Goal: Transaction & Acquisition: Purchase product/service

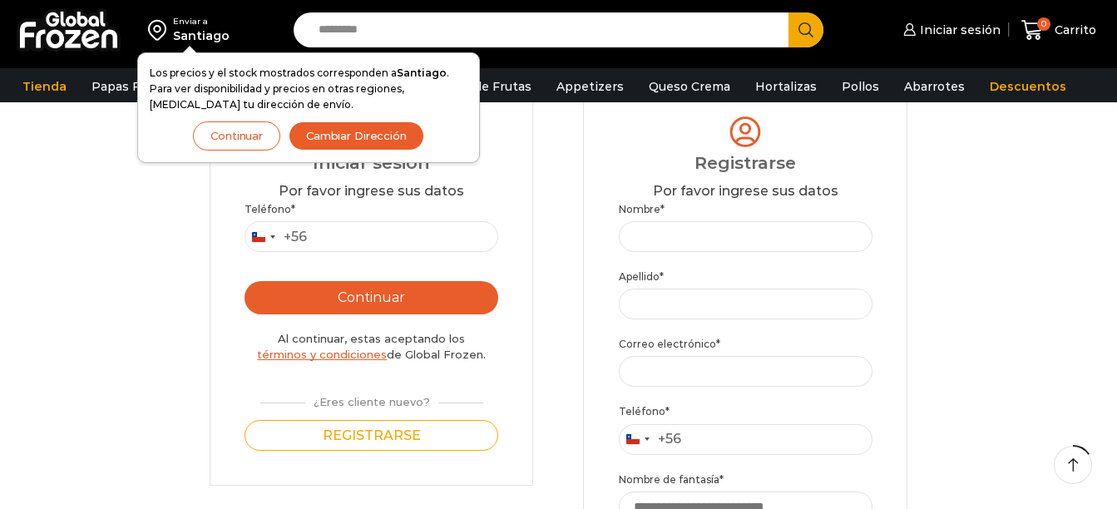
click at [250, 145] on button "Continuar" at bounding box center [236, 135] width 87 height 29
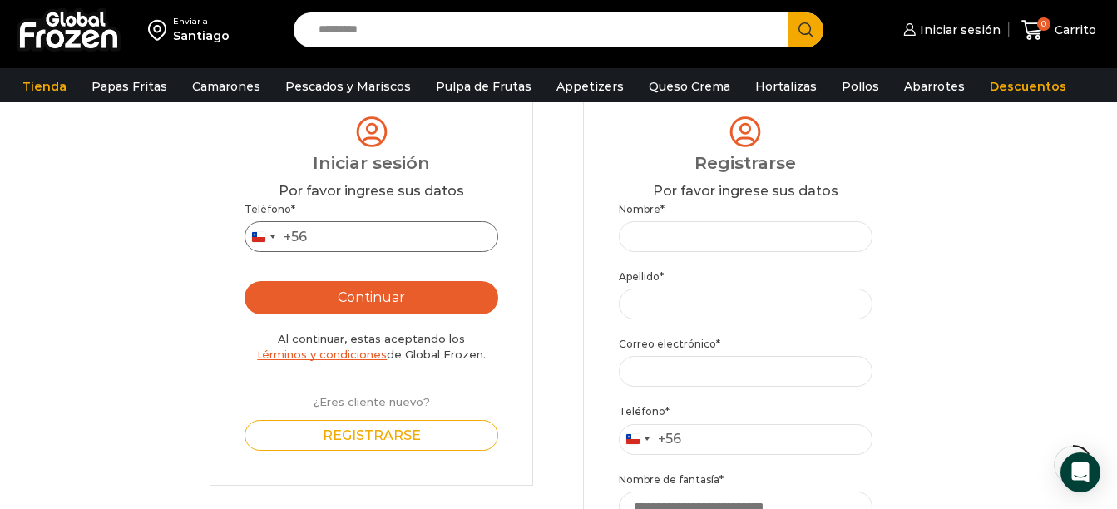
click at [347, 239] on input "Teléfono *" at bounding box center [372, 236] width 254 height 31
type input "*********"
click at [449, 292] on button "Continuar" at bounding box center [372, 297] width 254 height 33
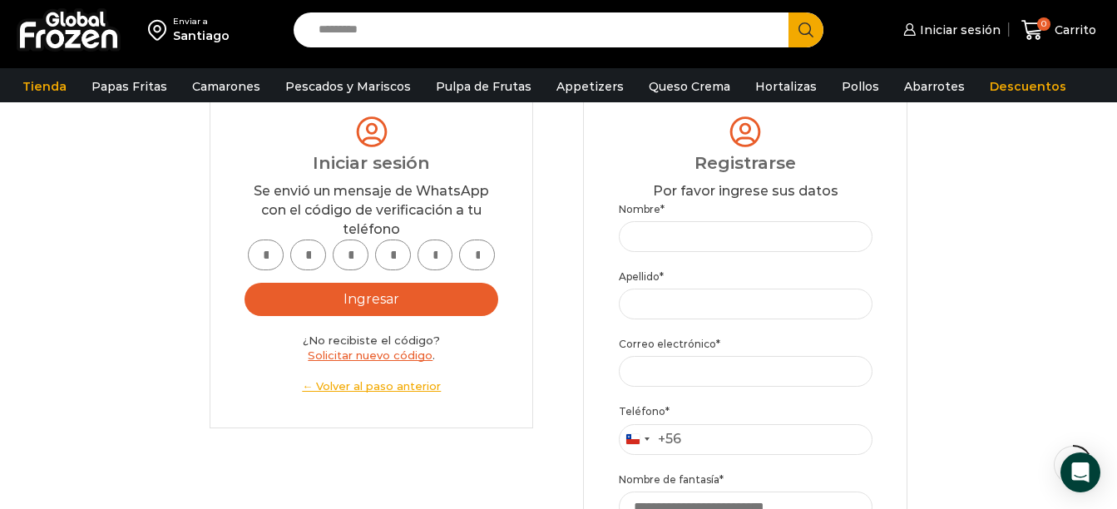
click at [274, 264] on input "text" at bounding box center [266, 255] width 36 height 31
type input "*"
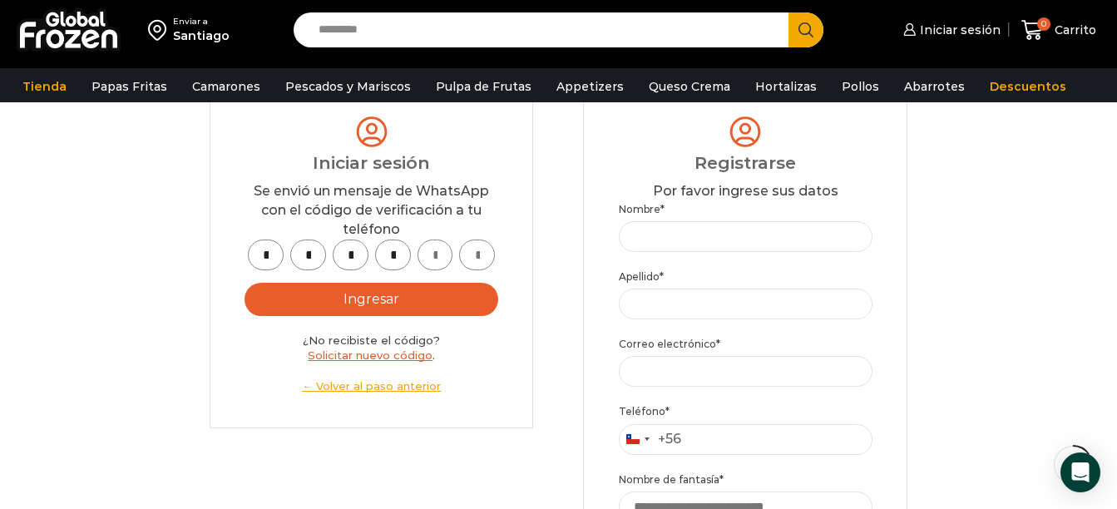
type input "*"
click at [411, 298] on button "Ingresar" at bounding box center [372, 299] width 254 height 33
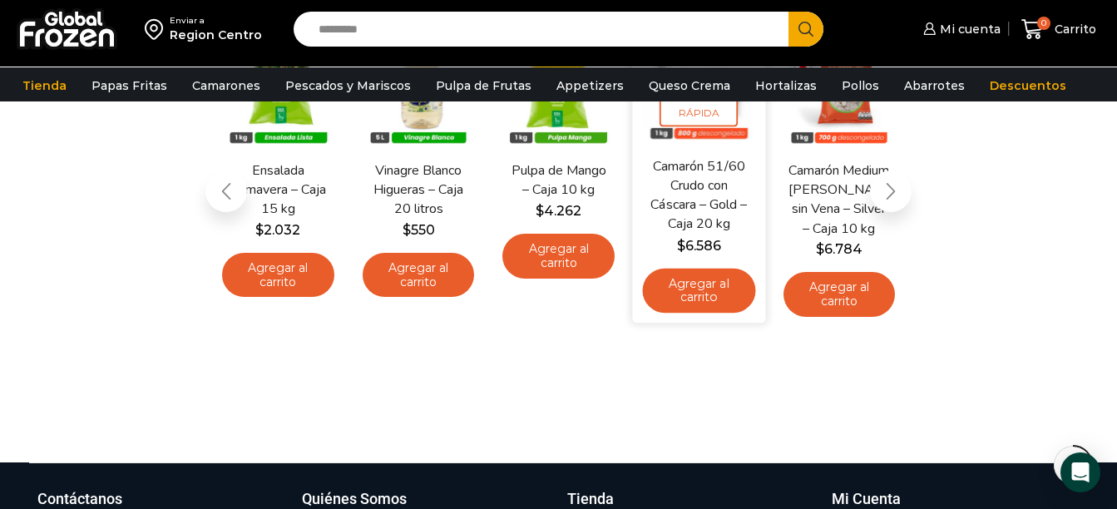
scroll to position [333, 0]
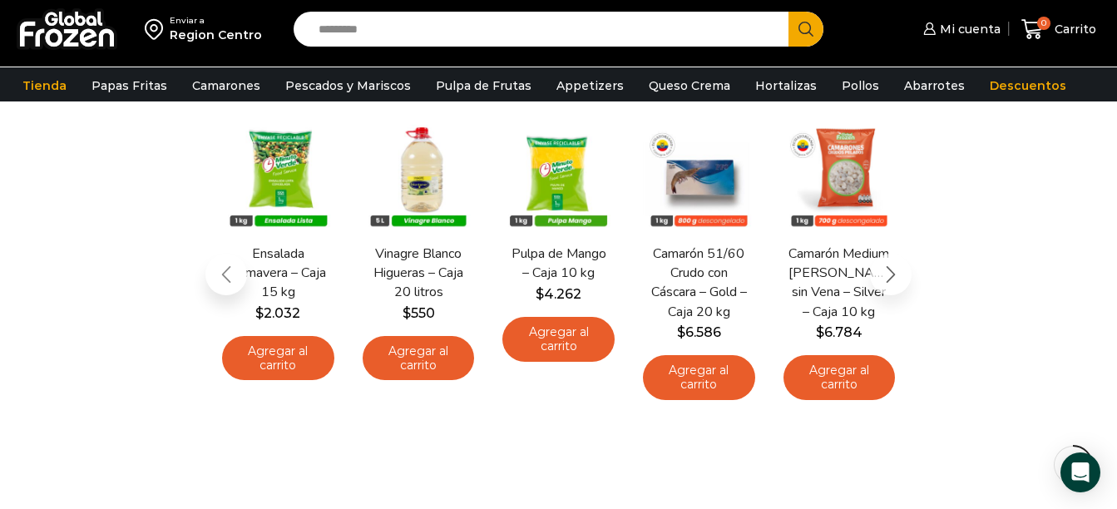
click at [897, 275] on div "Next slide" at bounding box center [891, 275] width 42 height 42
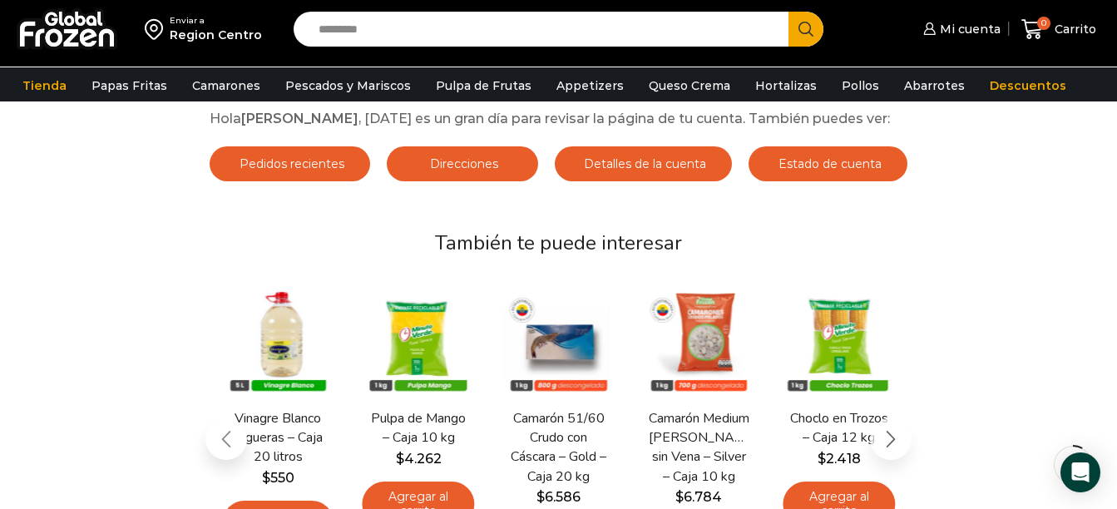
scroll to position [0, 0]
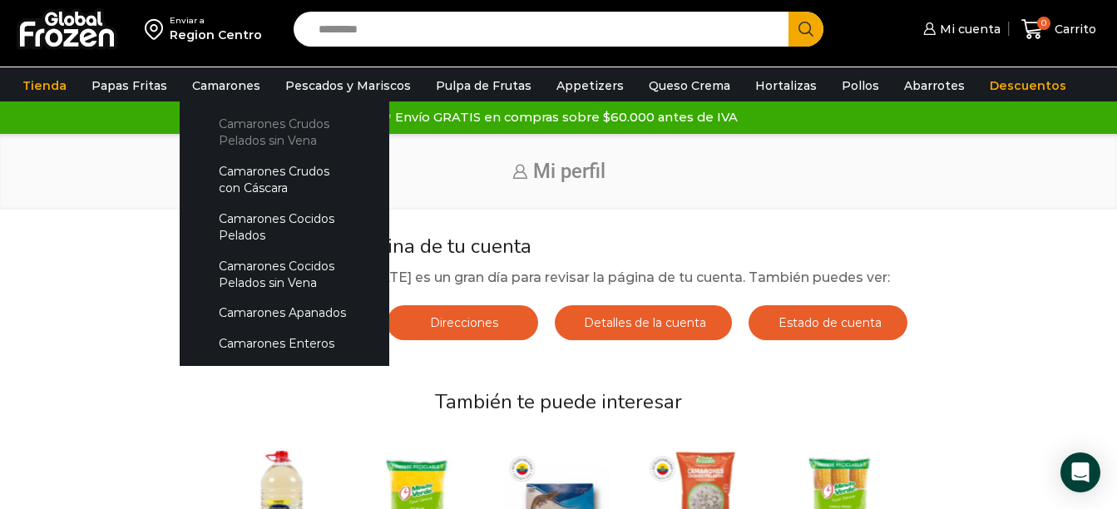
click at [233, 145] on link "Camarones Crudos Pelados sin Vena" at bounding box center [284, 132] width 176 height 47
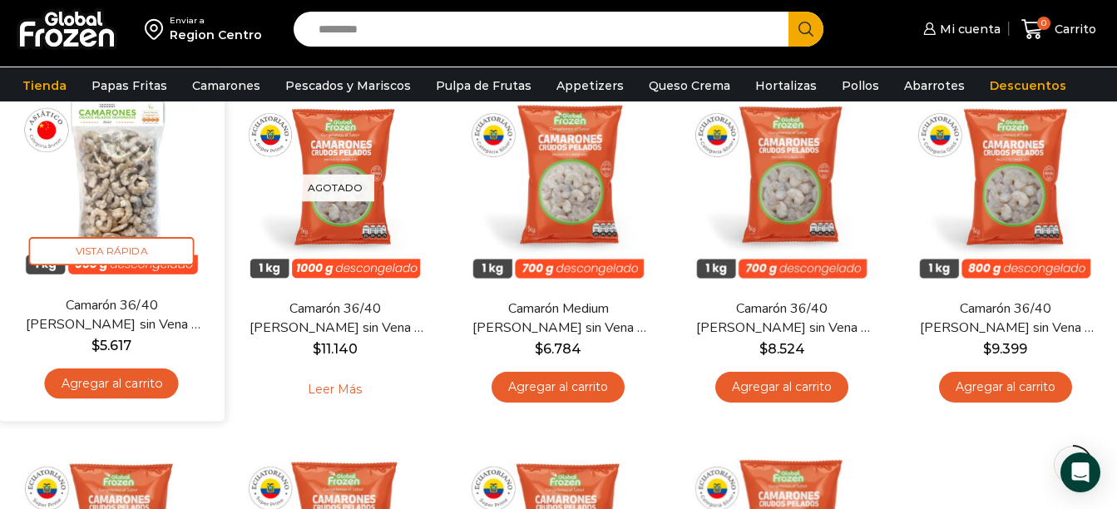
click at [126, 390] on link "Agregar al carrito" at bounding box center [112, 383] width 134 height 31
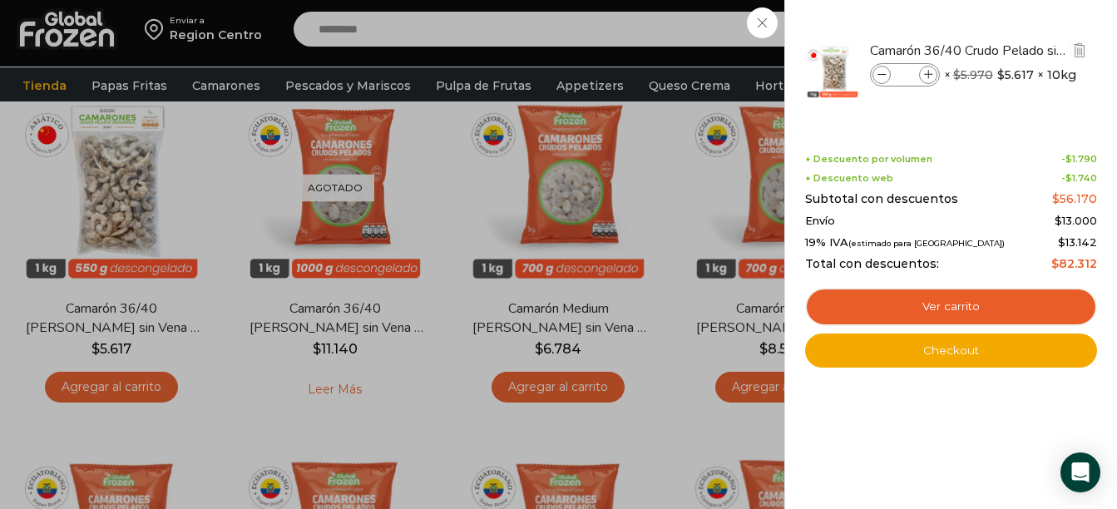
click at [928, 77] on icon at bounding box center [928, 75] width 9 height 9
type input "*"
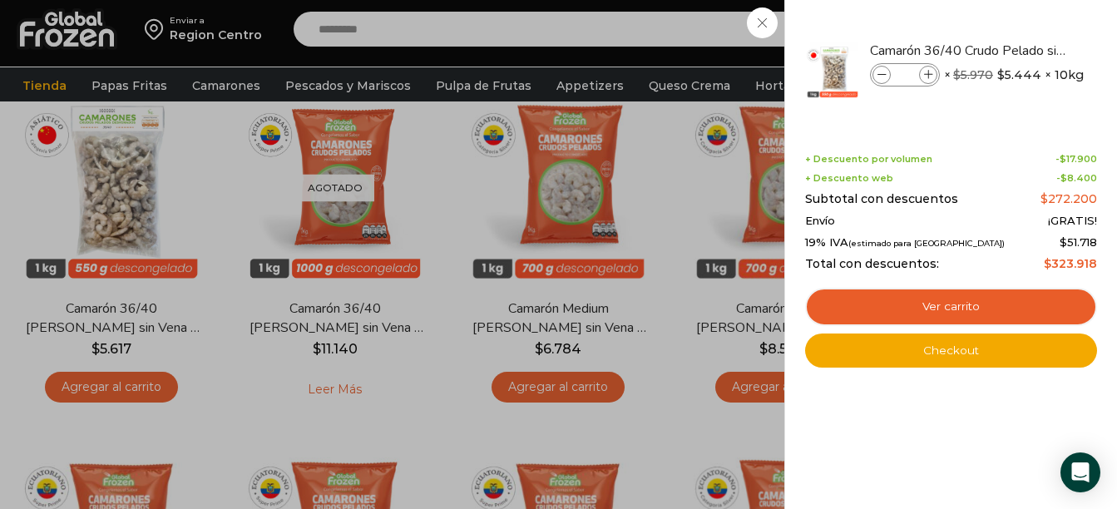
click at [1017, 26] on div "5 Carrito 5 5 Shopping Cart *" at bounding box center [1058, 29] width 83 height 39
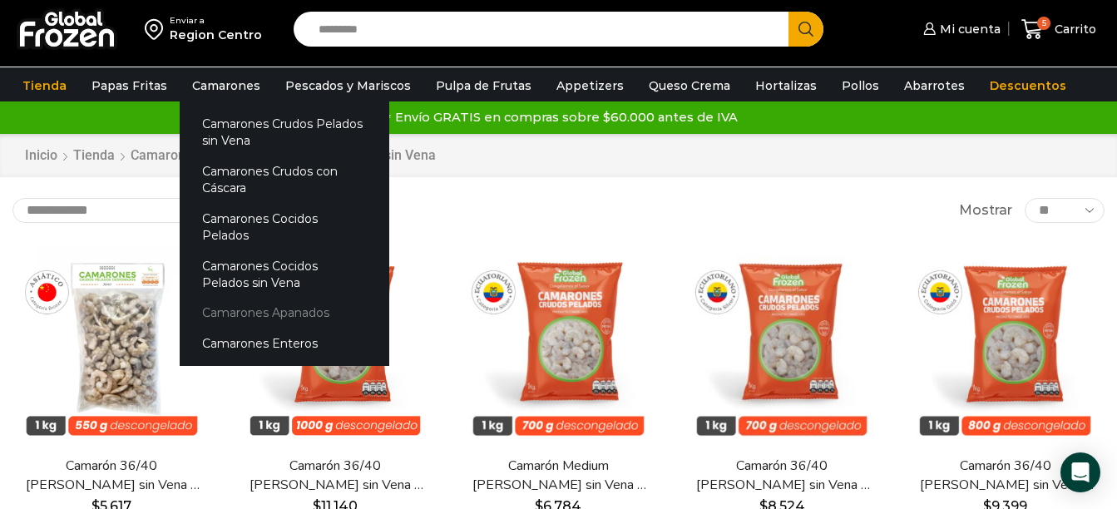
click at [239, 299] on link "Camarones Apanados" at bounding box center [285, 313] width 210 height 31
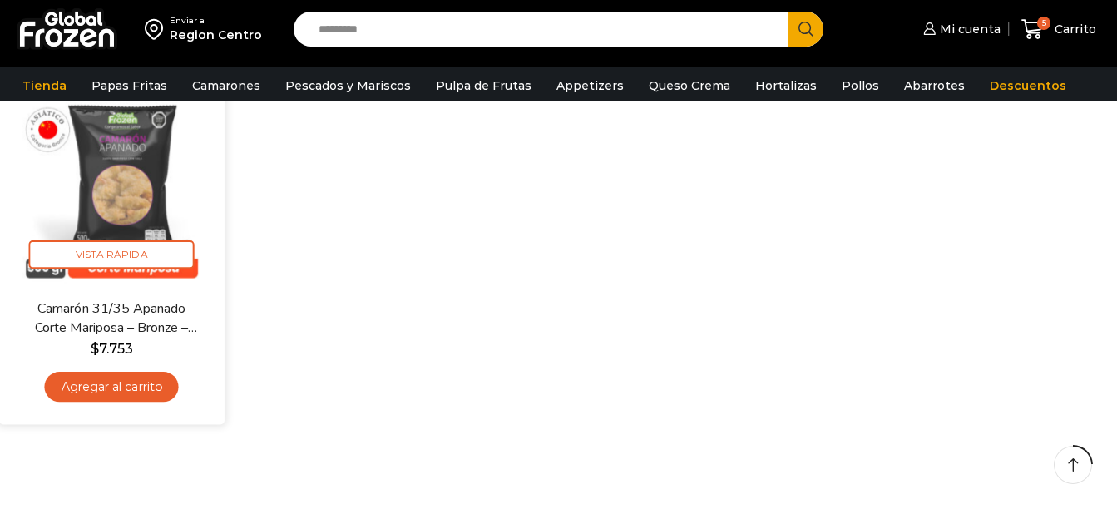
scroll to position [166, 0]
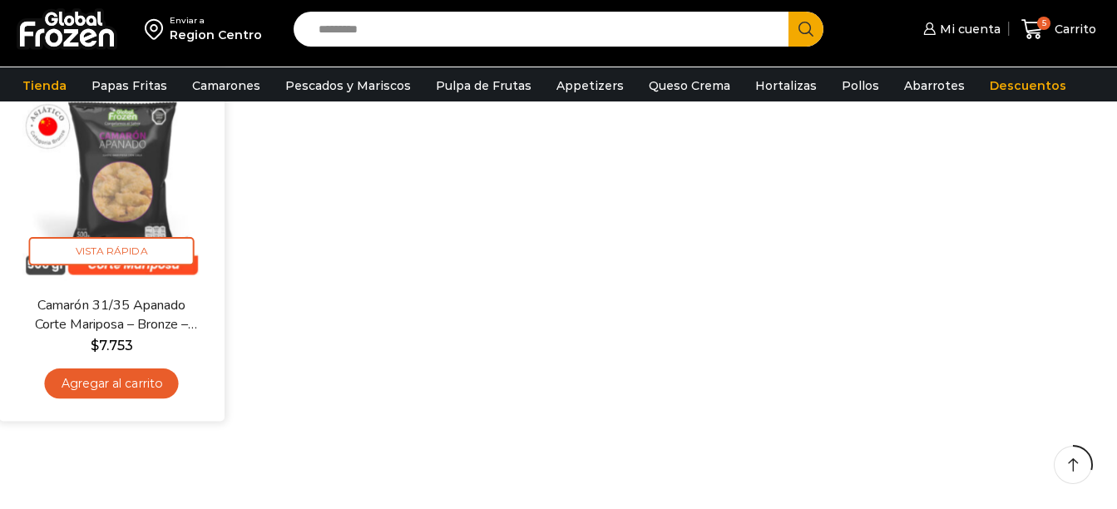
click at [157, 395] on link "Agregar al carrito" at bounding box center [112, 383] width 134 height 31
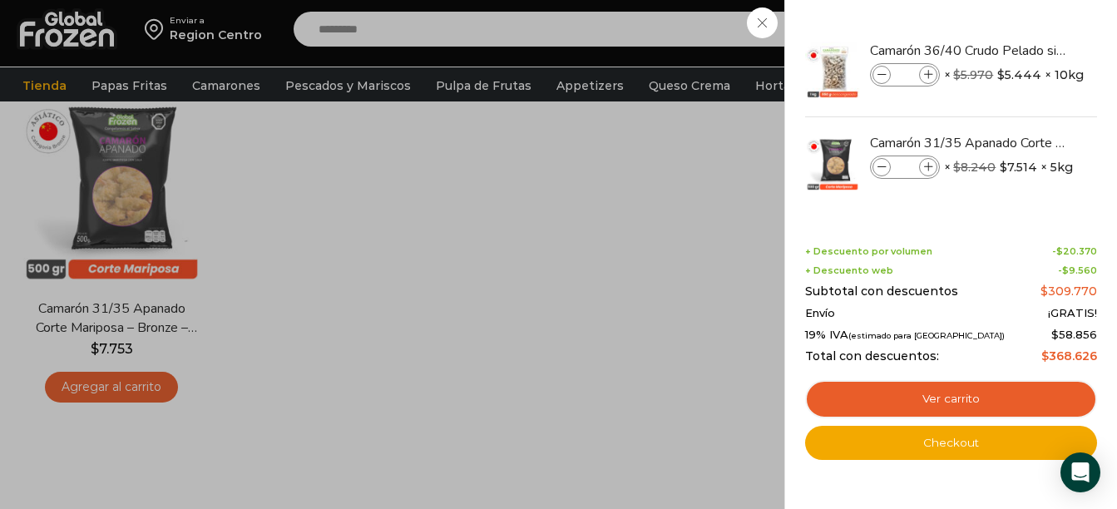
click at [1017, 20] on div "6 Carrito 6 6 Shopping Cart *" at bounding box center [1058, 29] width 83 height 39
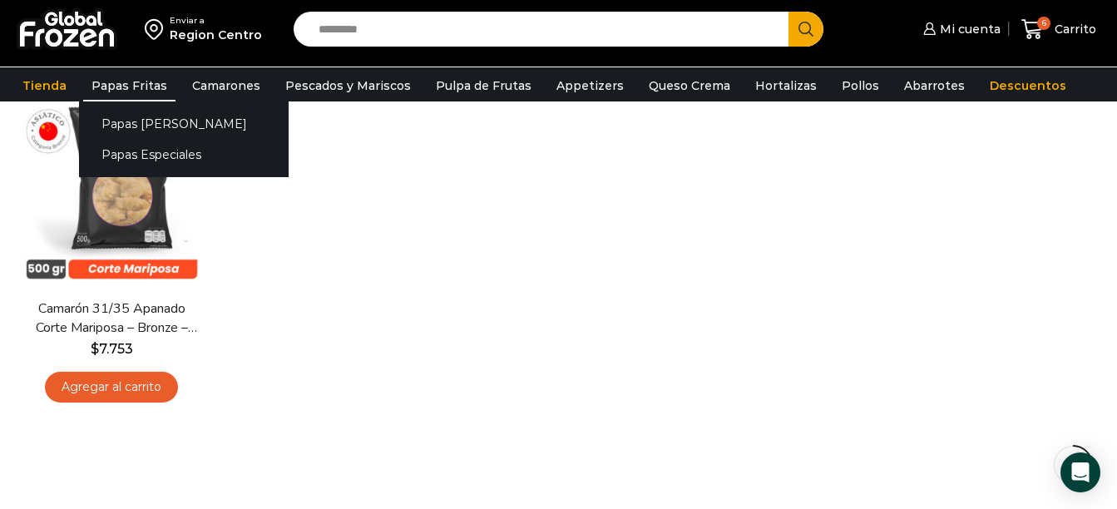
click at [137, 82] on link "Papas Fritas" at bounding box center [129, 86] width 92 height 32
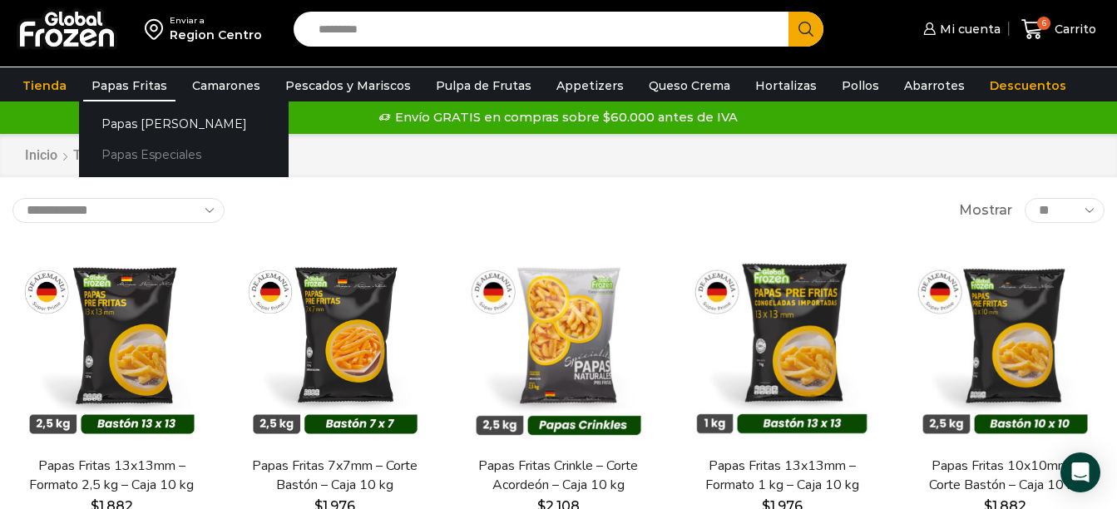
click at [141, 146] on link "Papas Especiales" at bounding box center [184, 155] width 210 height 31
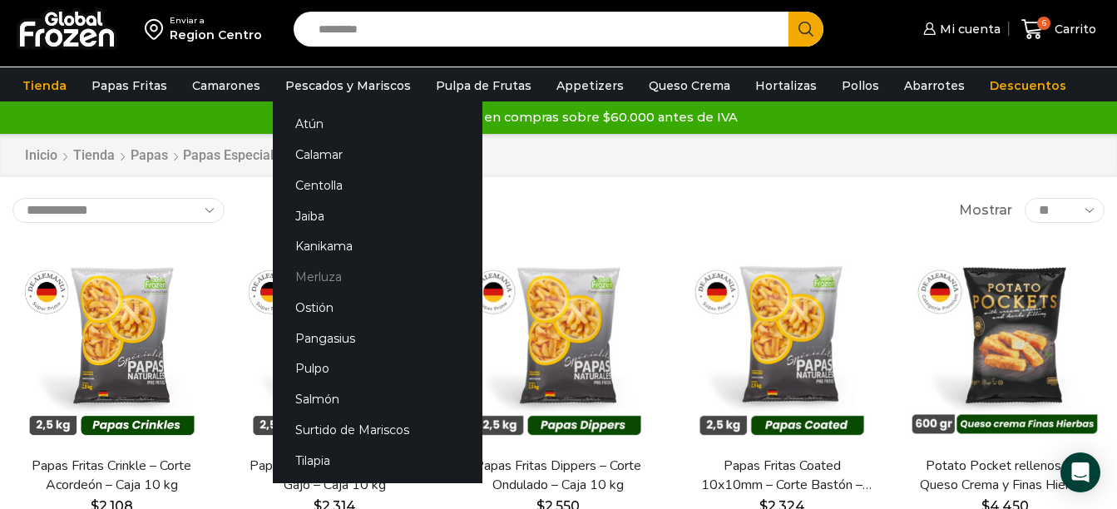
click at [321, 274] on link "Merluza" at bounding box center [378, 277] width 210 height 31
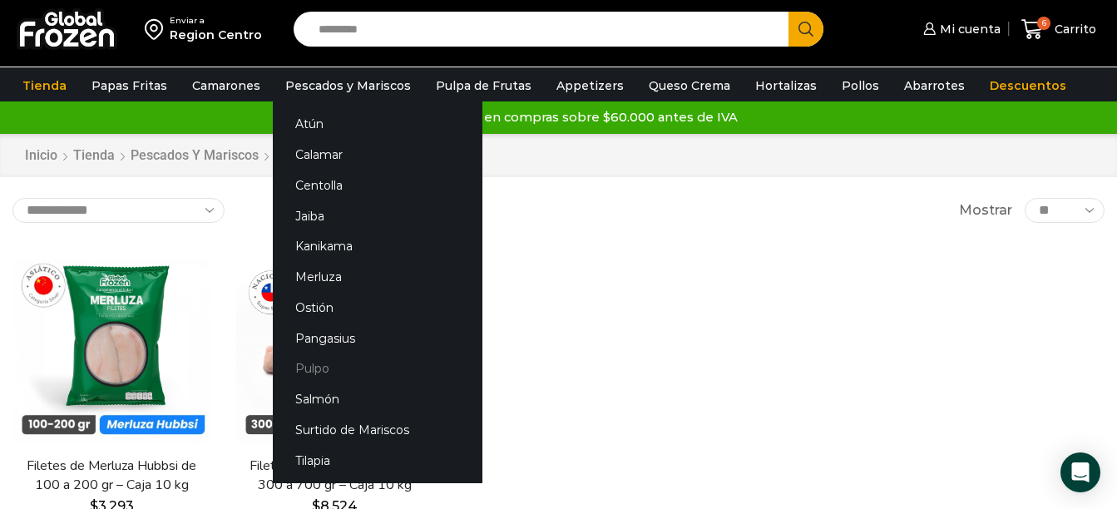
click at [309, 370] on link "Pulpo" at bounding box center [378, 368] width 210 height 31
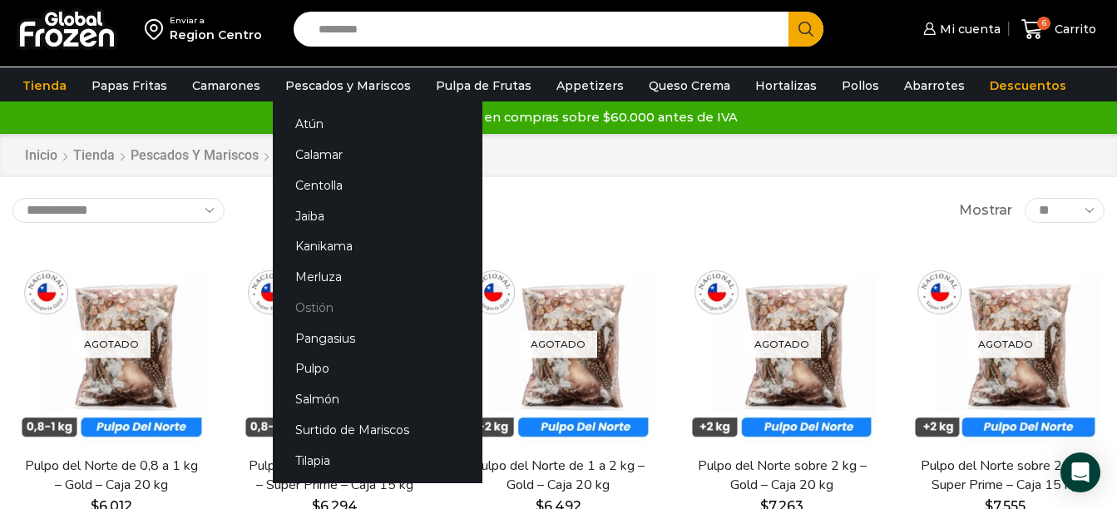
click at [309, 313] on link "Ostión" at bounding box center [378, 308] width 210 height 31
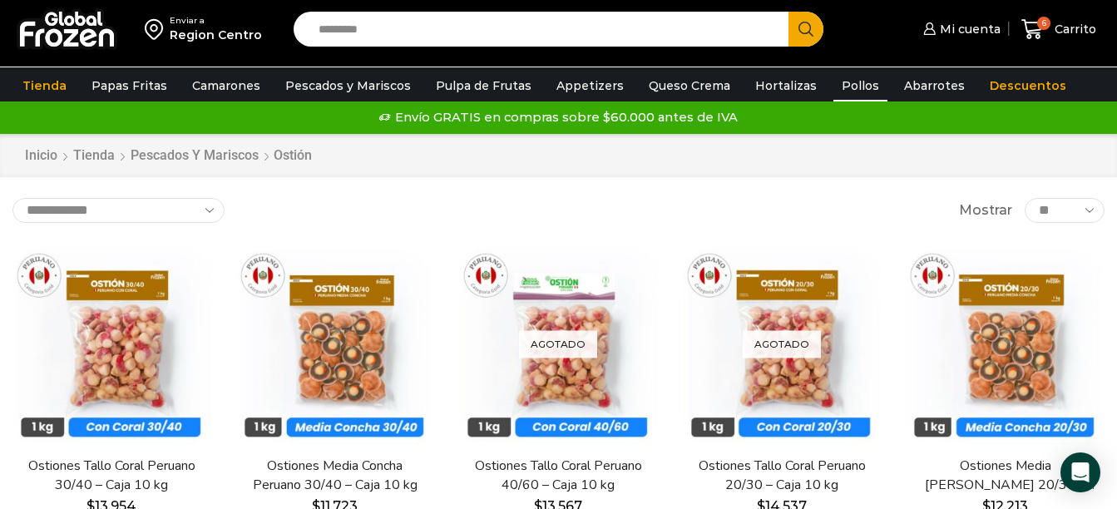
click at [842, 86] on link "Pollos" at bounding box center [860, 86] width 54 height 32
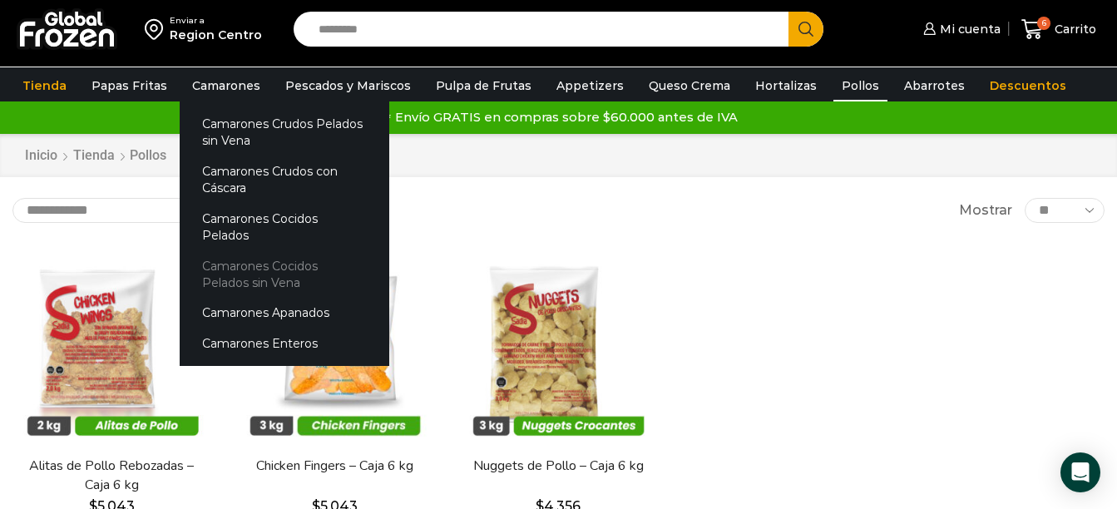
click at [230, 250] on link "Camarones Cocidos Pelados sin Vena" at bounding box center [285, 273] width 210 height 47
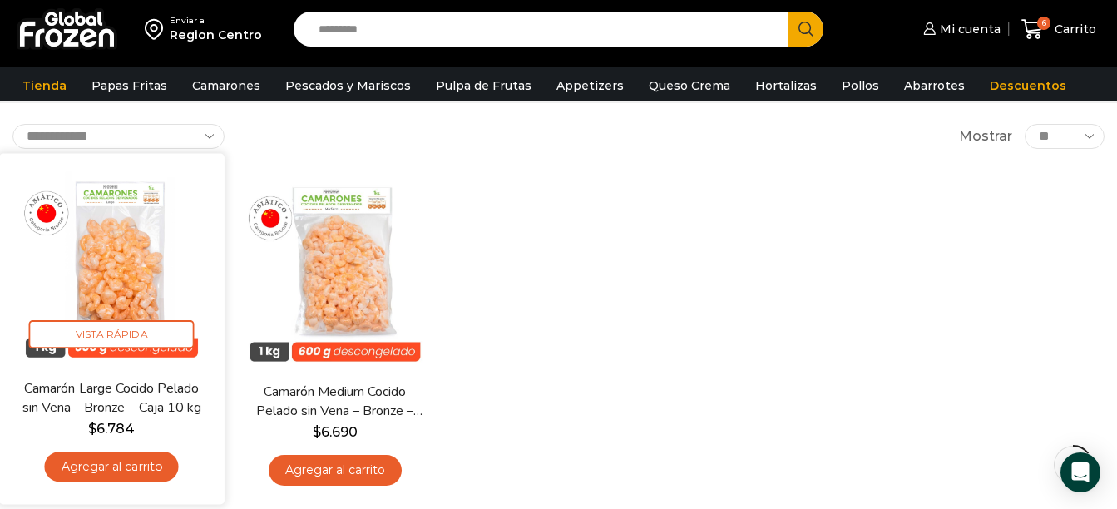
click at [118, 467] on link "Agregar al carrito" at bounding box center [112, 467] width 134 height 31
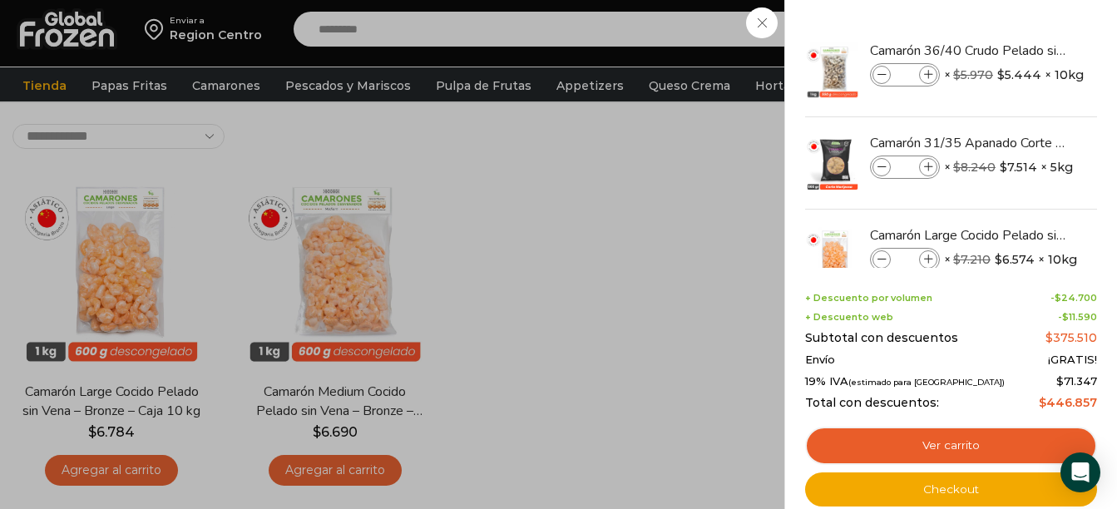
click at [1017, 21] on div "7 Carrito 7 7 Shopping Cart *" at bounding box center [1058, 29] width 83 height 39
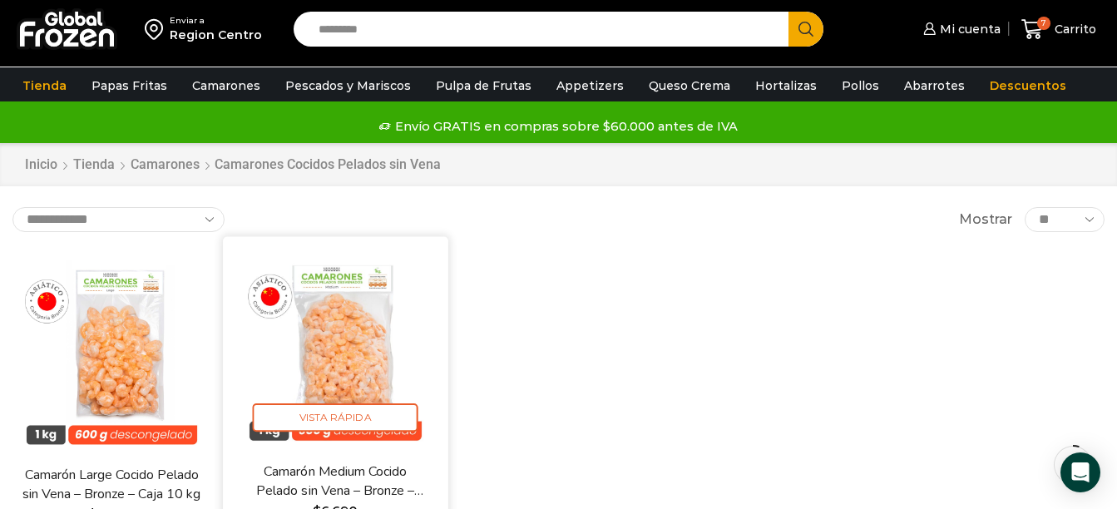
scroll to position [166, 0]
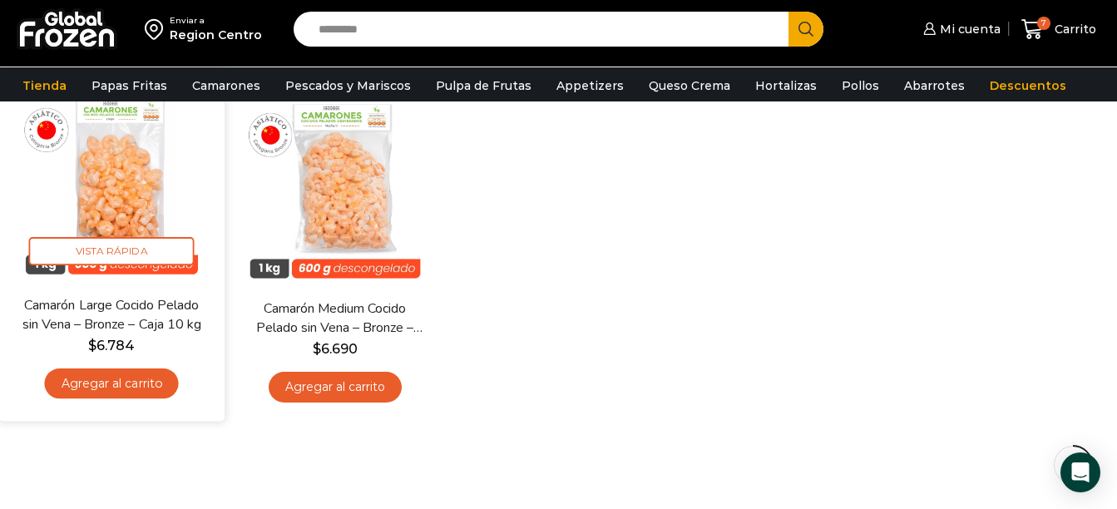
click at [132, 380] on link "Agregar al carrito" at bounding box center [112, 383] width 134 height 31
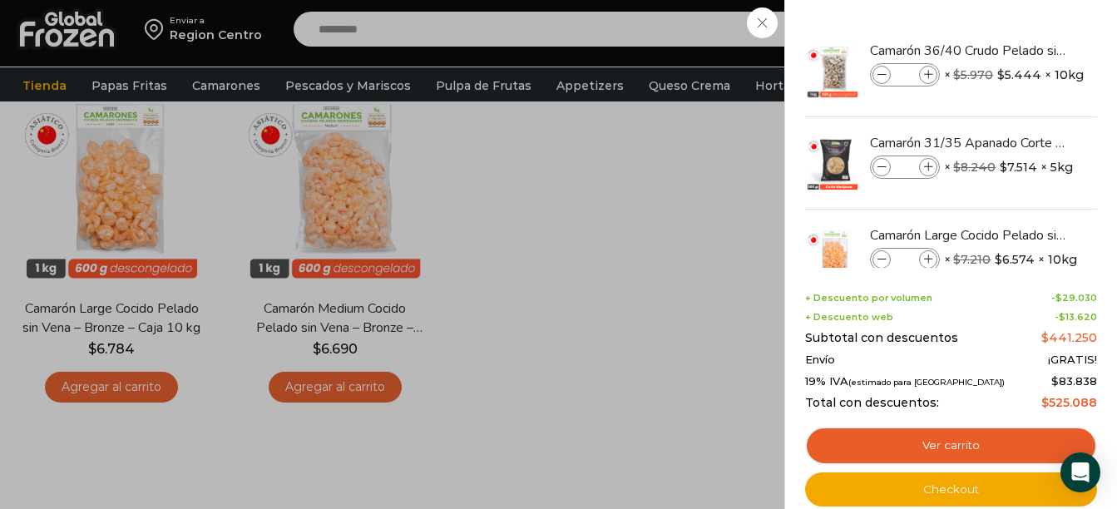
click at [1017, 22] on div "8 Carrito 8 8 Shopping Cart *" at bounding box center [1058, 29] width 83 height 39
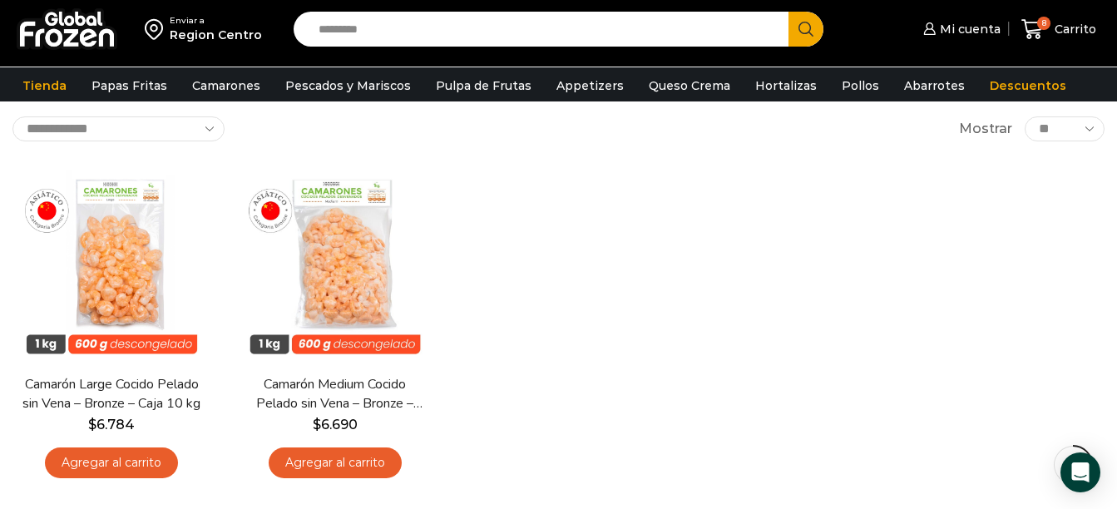
scroll to position [0, 0]
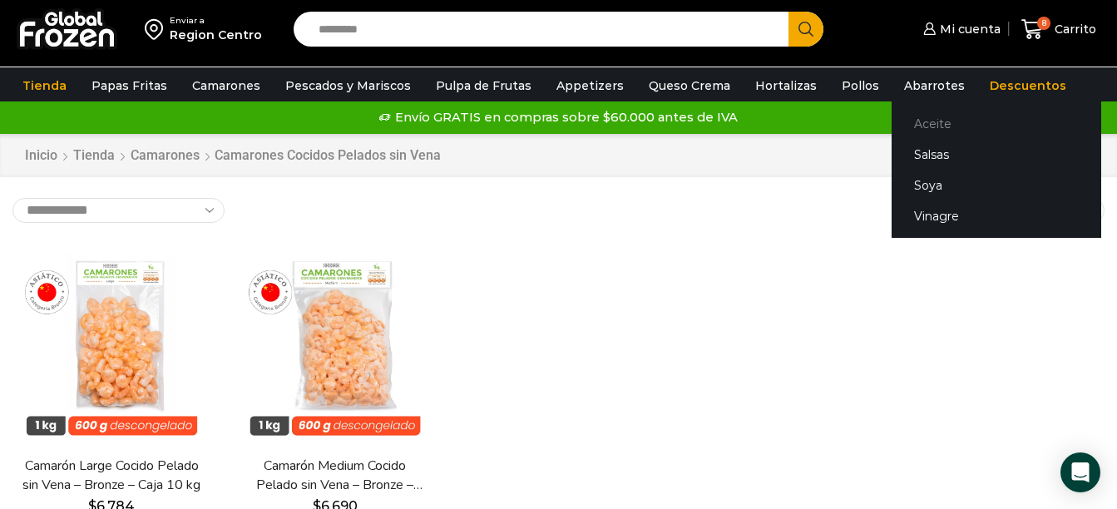
click at [904, 122] on link "Aceite" at bounding box center [997, 124] width 210 height 31
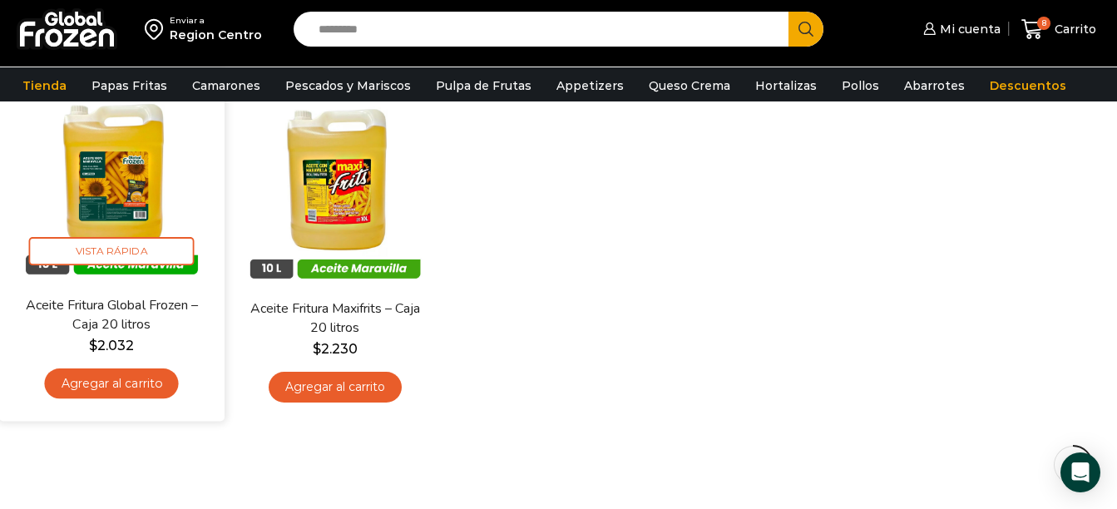
click at [100, 381] on link "Agregar al carrito" at bounding box center [112, 383] width 134 height 31
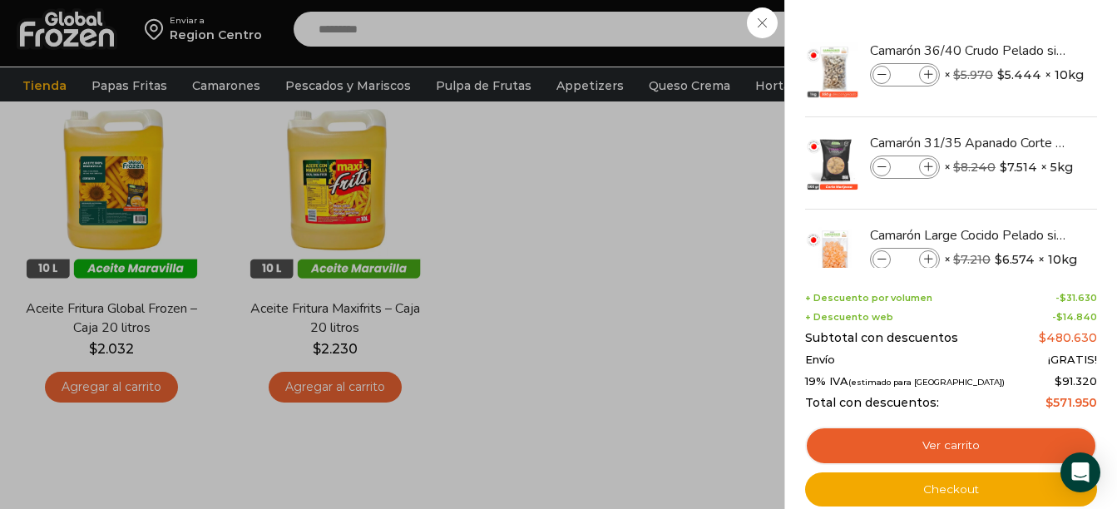
click at [1017, 18] on div "9 Carrito 9 9 Shopping Cart *" at bounding box center [1058, 29] width 83 height 39
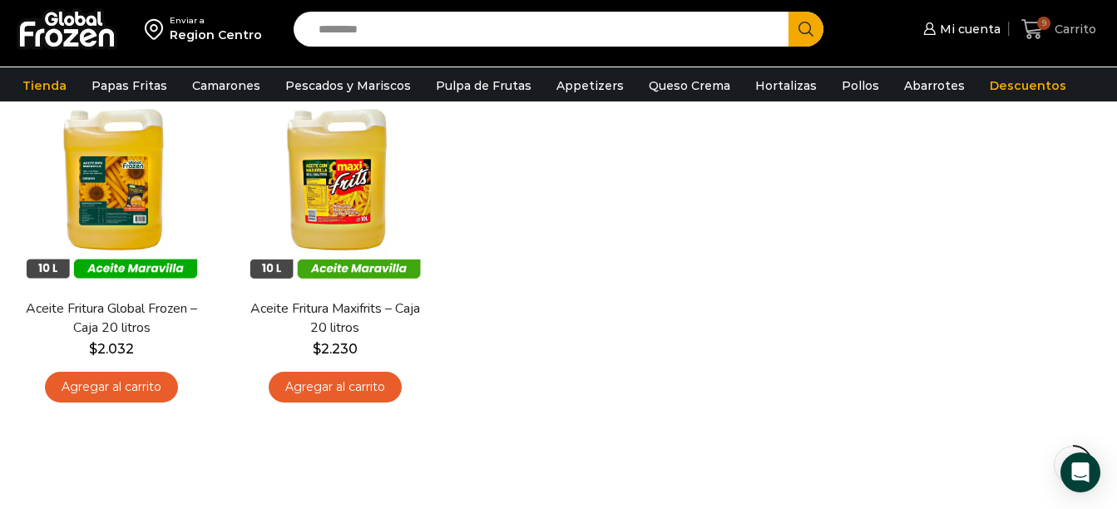
click at [1059, 36] on span "Carrito" at bounding box center [1073, 29] width 46 height 17
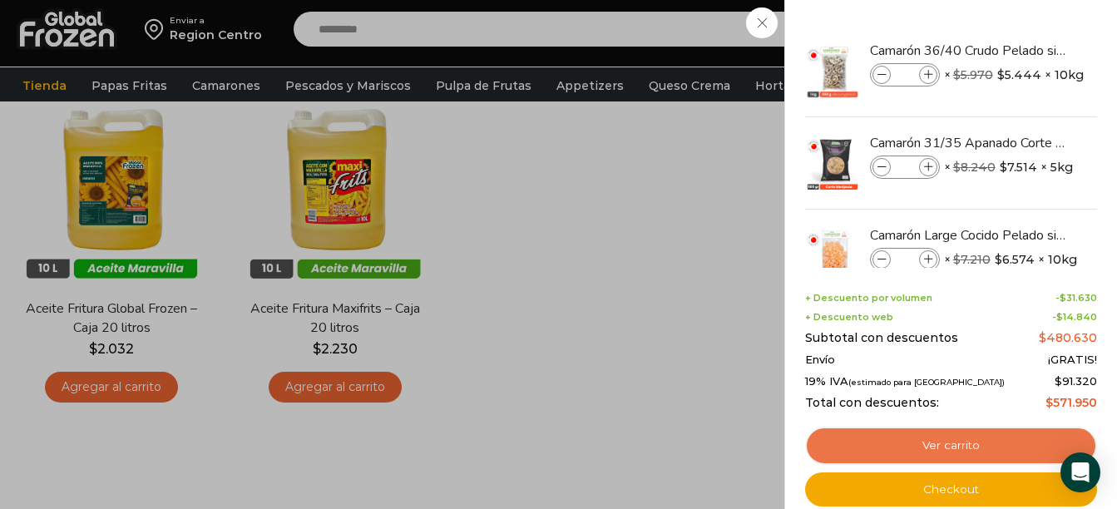
click at [971, 451] on link "Ver carrito" at bounding box center [951, 446] width 292 height 38
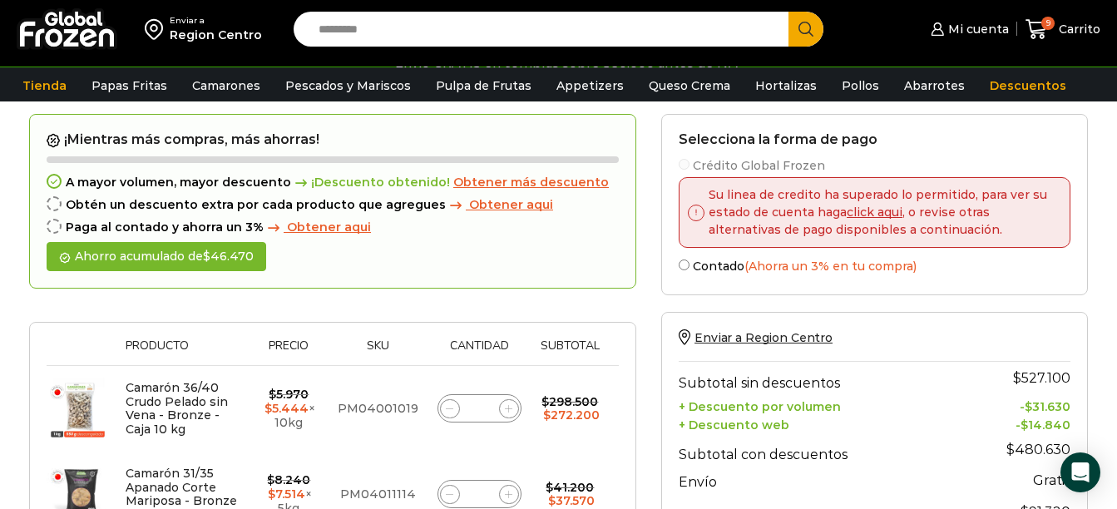
scroll to position [83, 0]
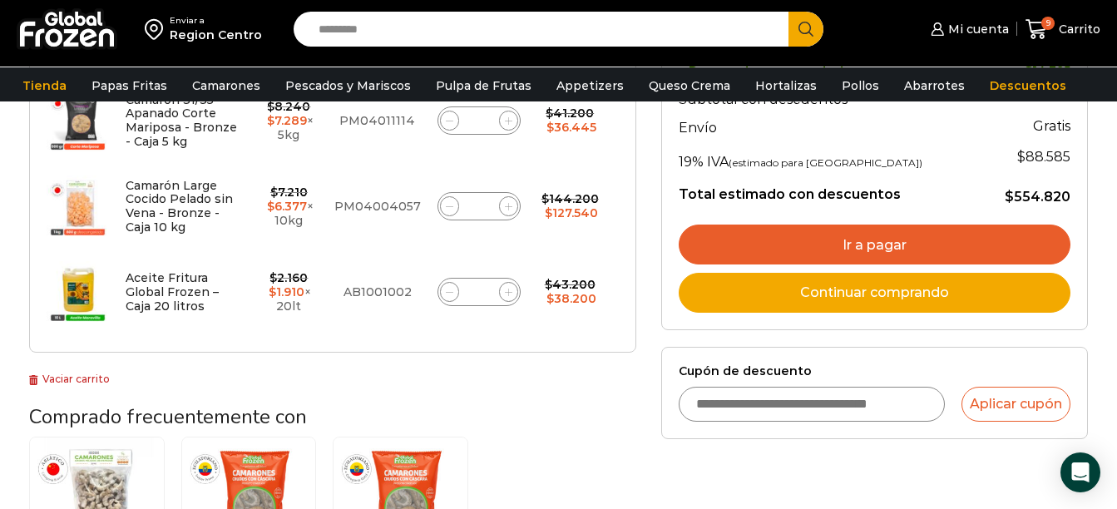
scroll to position [499, 0]
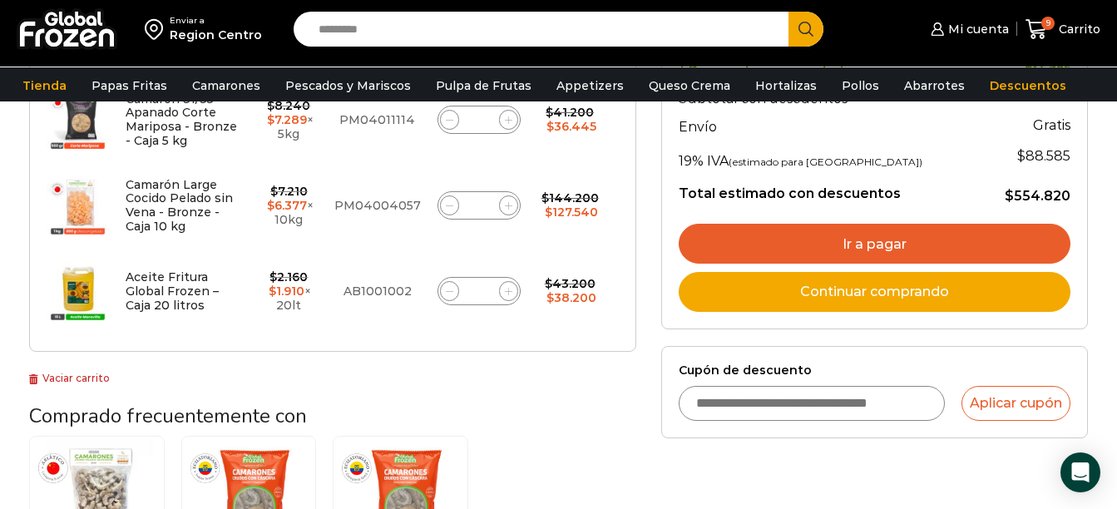
click at [814, 242] on link "Ir a pagar" at bounding box center [875, 244] width 392 height 40
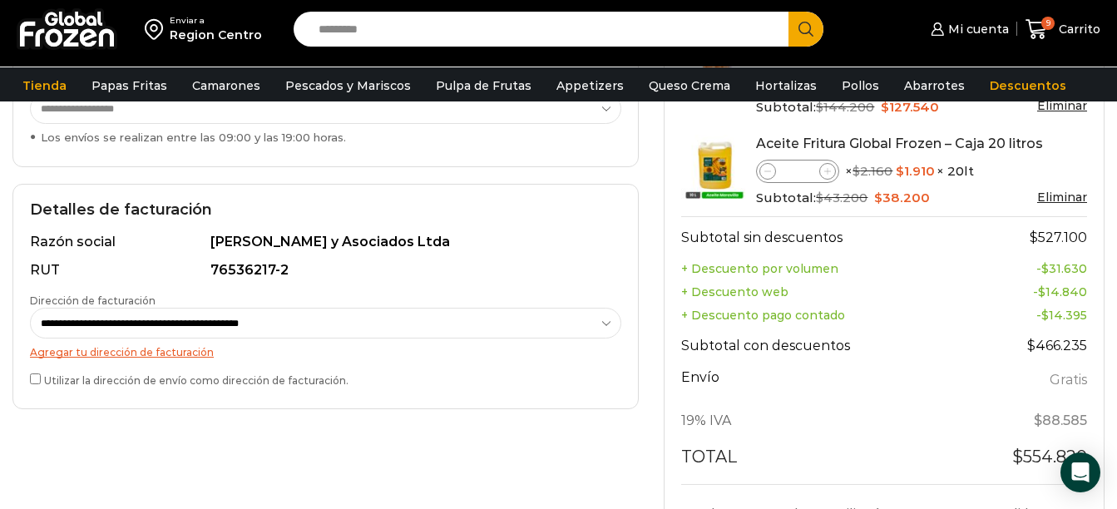
scroll to position [749, 0]
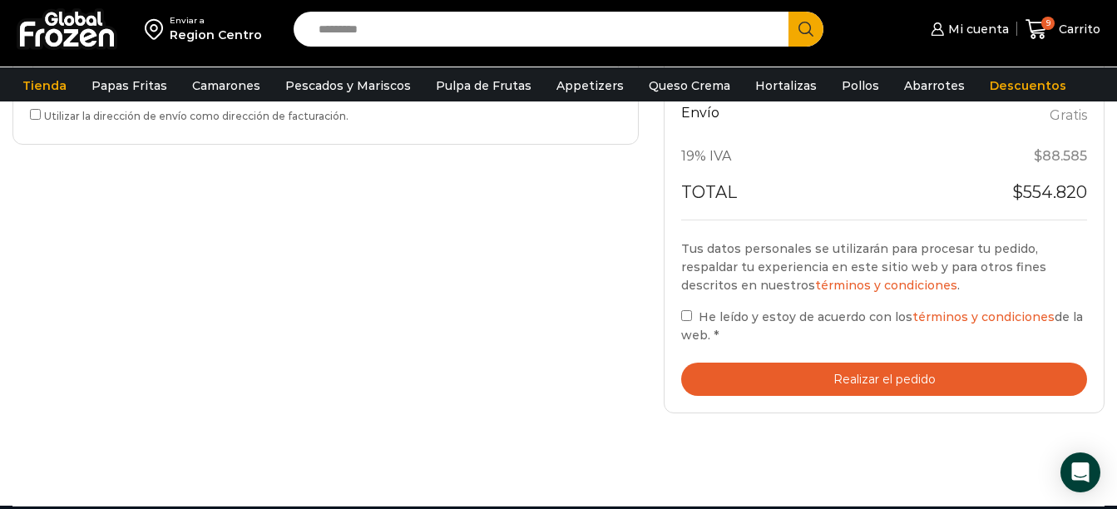
click at [787, 388] on button "Realizar el pedido" at bounding box center [884, 380] width 406 height 34
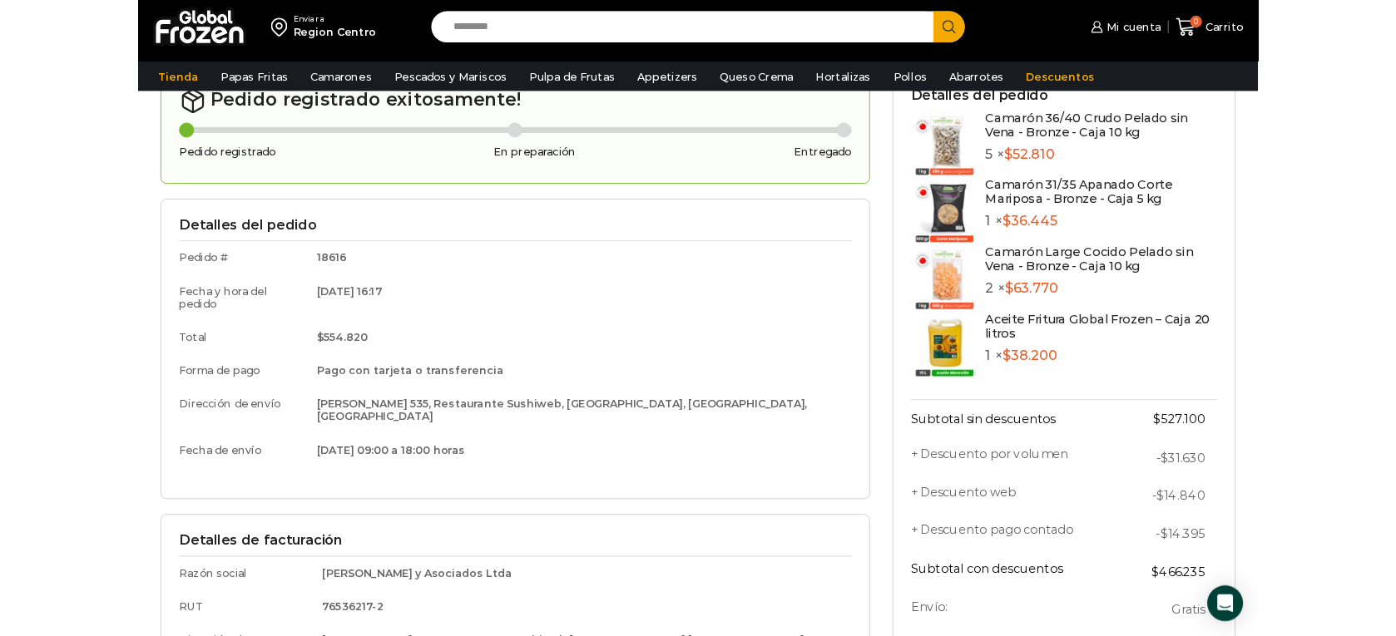
scroll to position [101, 0]
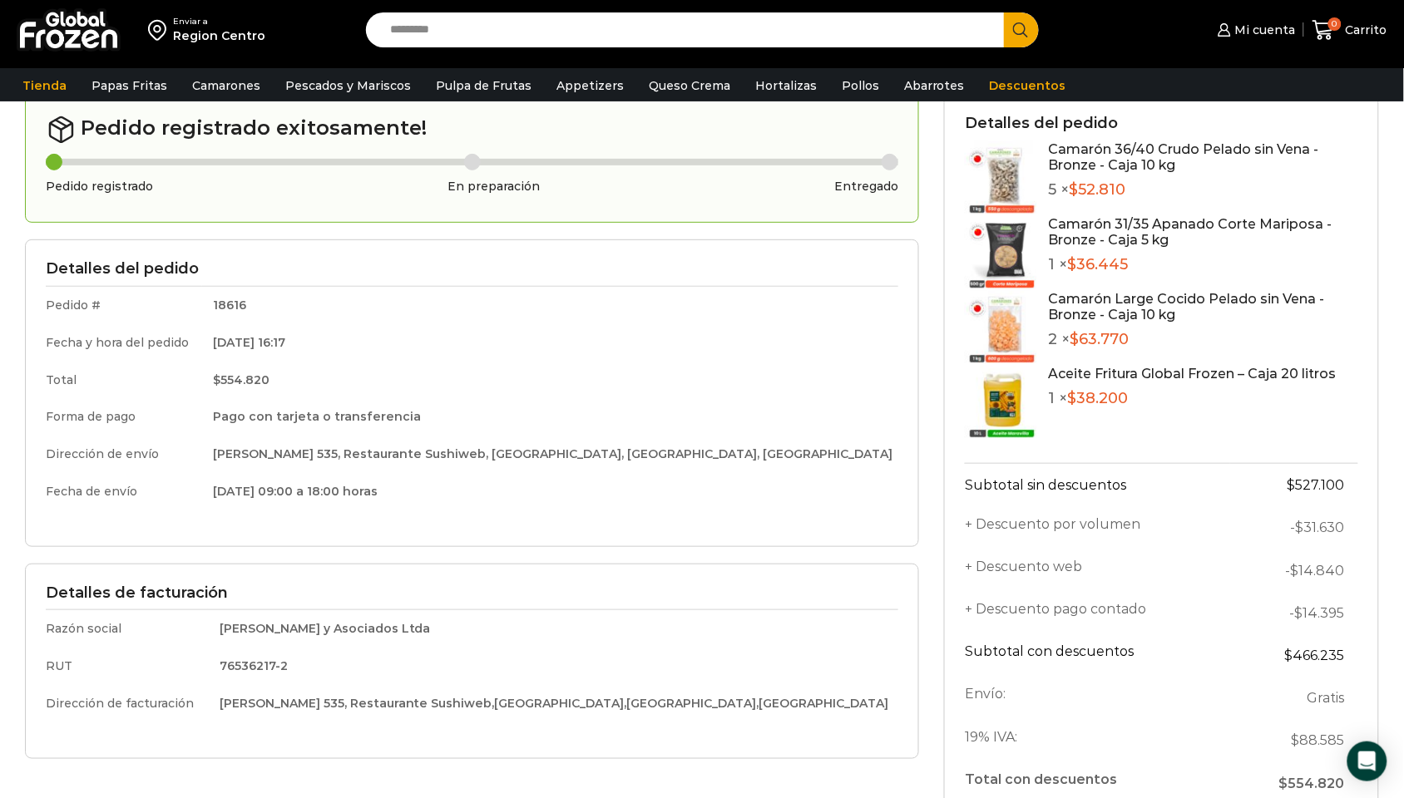
click at [0, 373] on div "Gracias. Tu pedido ha sido recibido. Detalles de tu pedido: Número de pedido: 1…" at bounding box center [702, 476] width 1404 height 798
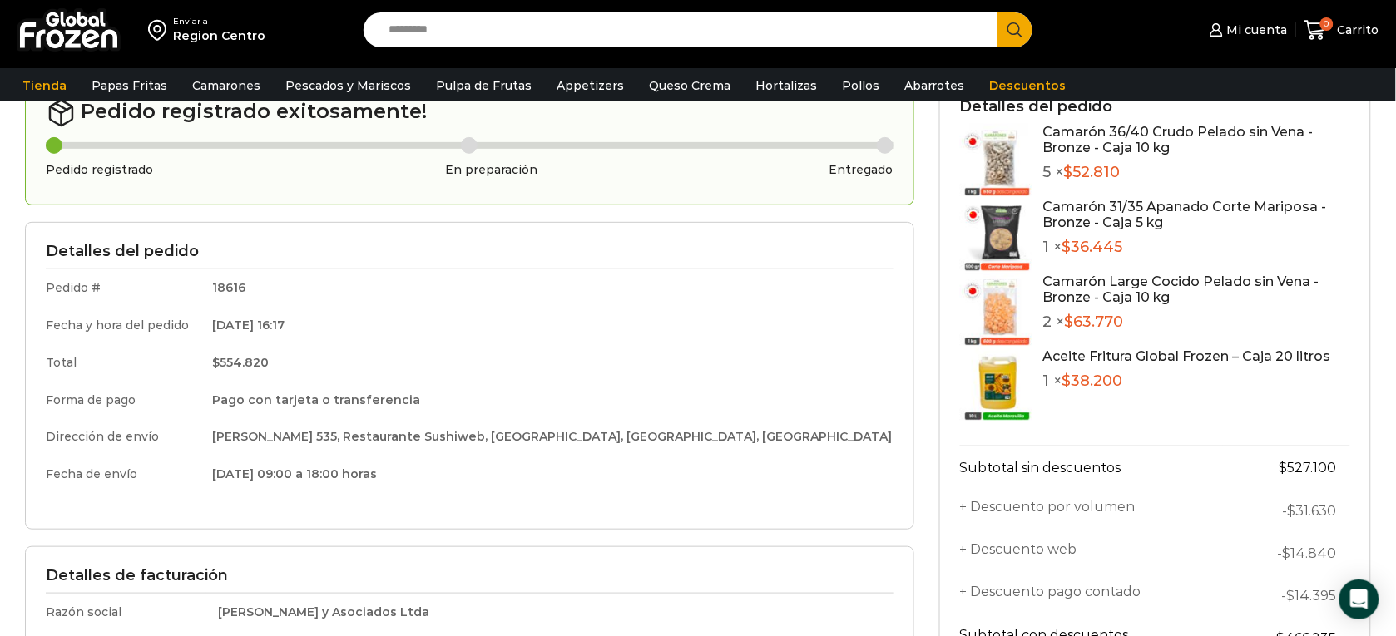
click at [200, 363] on td "Total" at bounding box center [123, 362] width 155 height 37
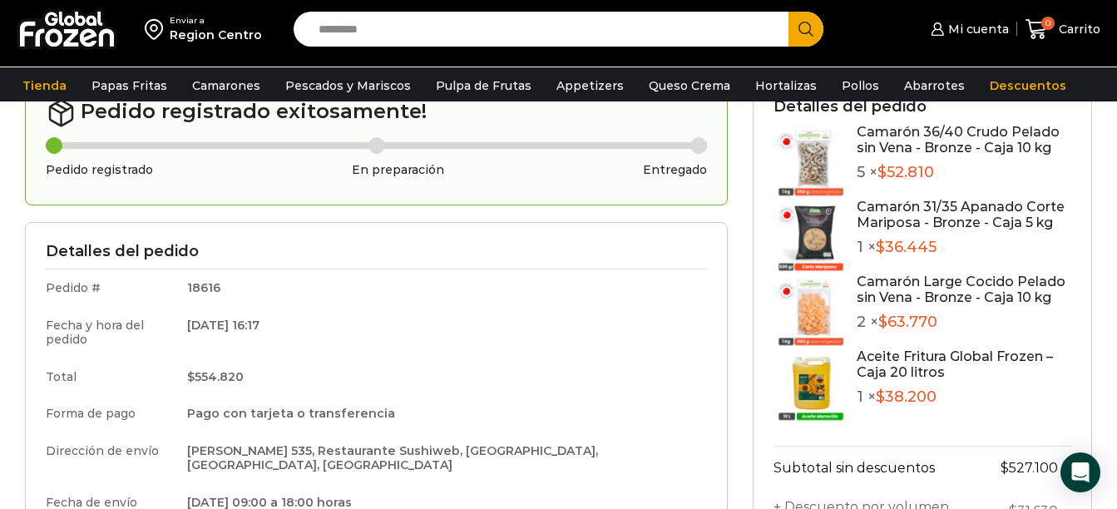
click at [10, 225] on div "Gracias. Tu pedido ha sido recibido. Detalles de tu pedido: Número de pedido: 1…" at bounding box center [558, 458] width 1117 height 763
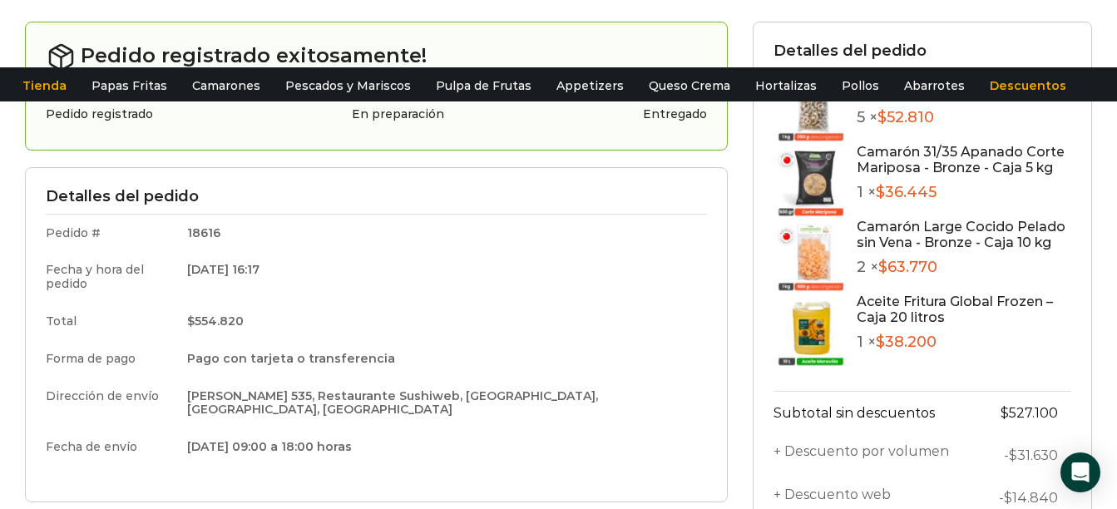
scroll to position [0, 0]
